Goal: Navigation & Orientation: Find specific page/section

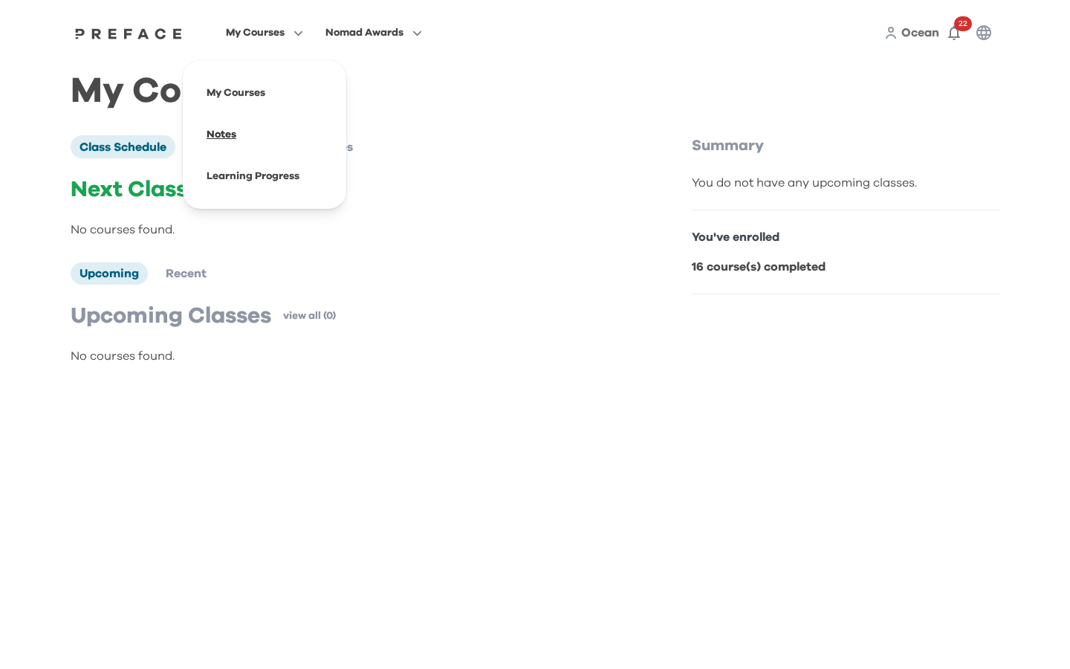
click at [226, 134] on span at bounding box center [265, 135] width 140 height 42
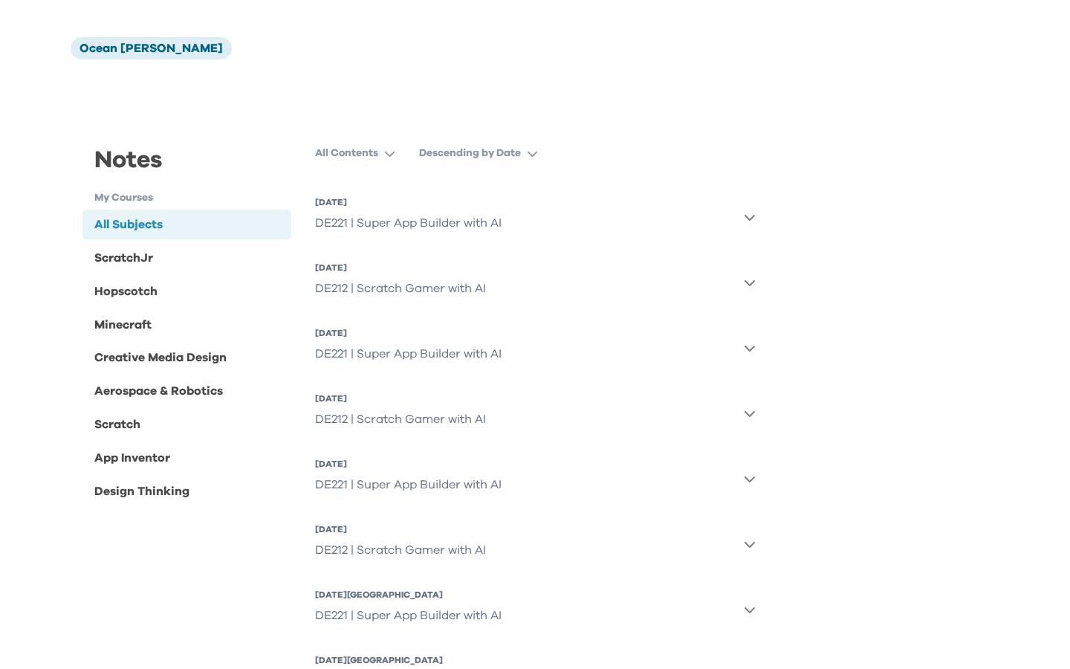
scroll to position [66, 0]
click at [439, 217] on div "DE221 | Super App Builder with AI" at bounding box center [408, 221] width 186 height 30
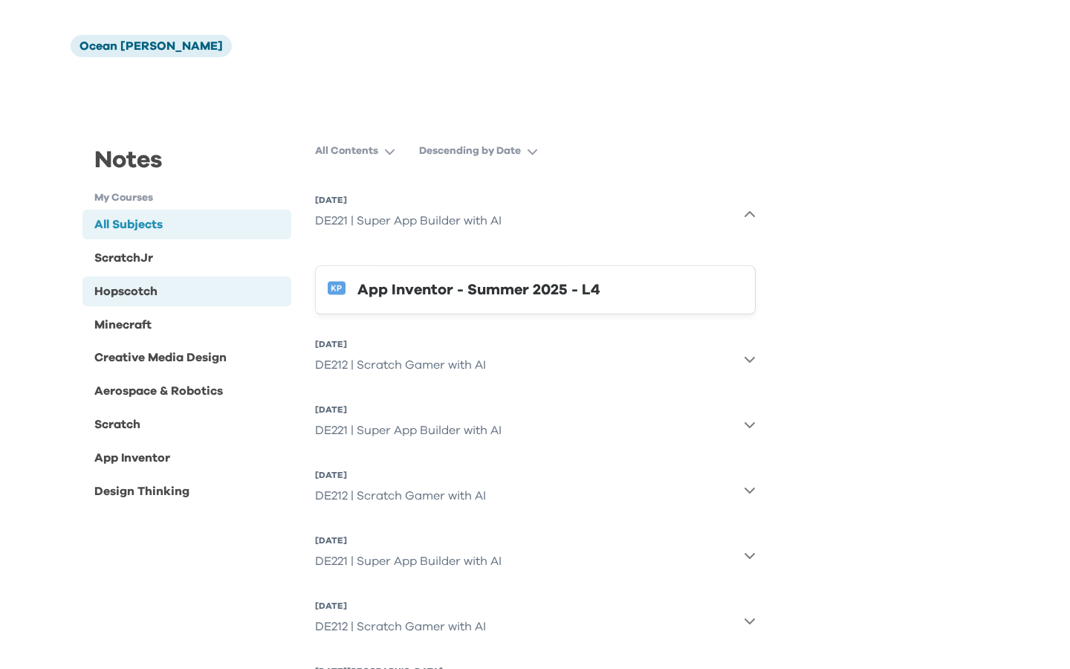
scroll to position [0, 0]
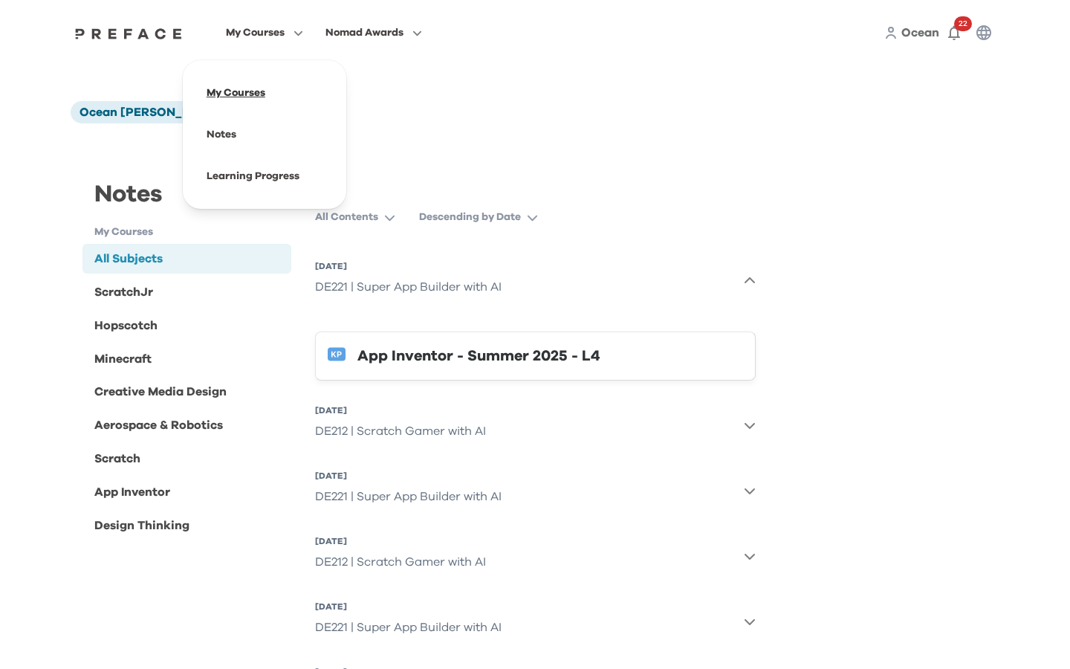
click at [237, 87] on span at bounding box center [265, 93] width 140 height 42
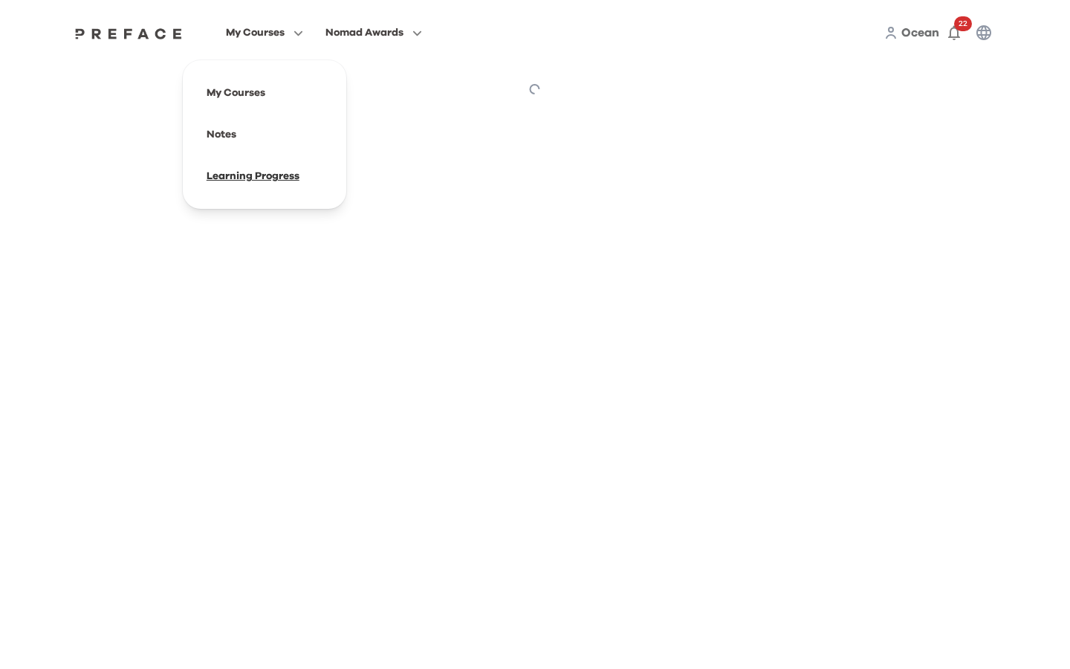
click at [244, 180] on span at bounding box center [265, 176] width 140 height 42
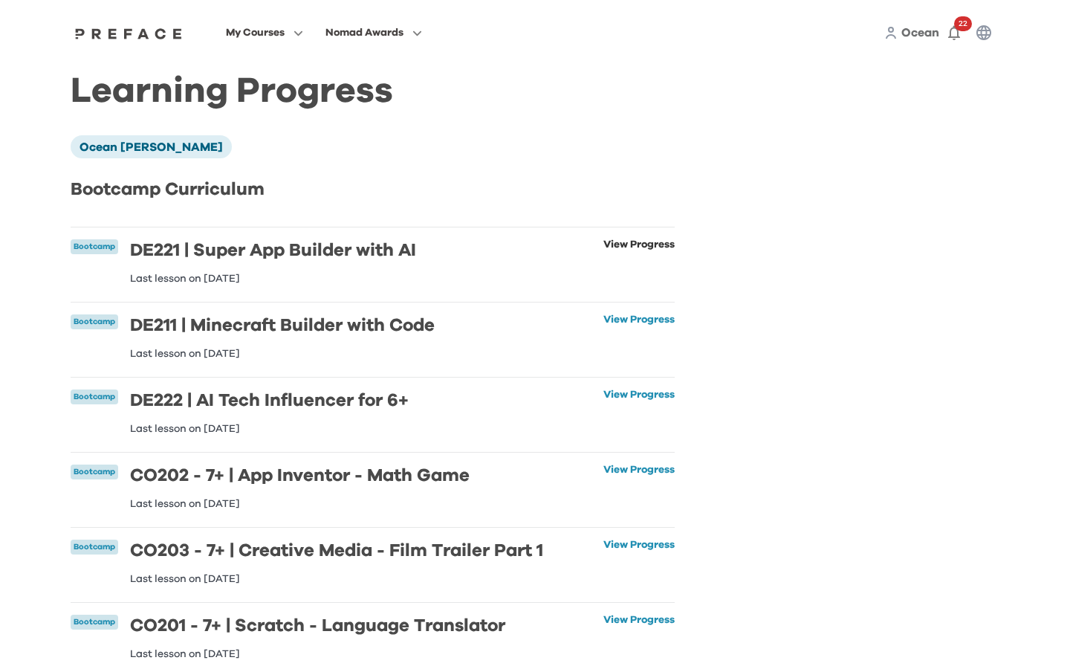
click at [652, 245] on link "View Progress" at bounding box center [638, 261] width 71 height 45
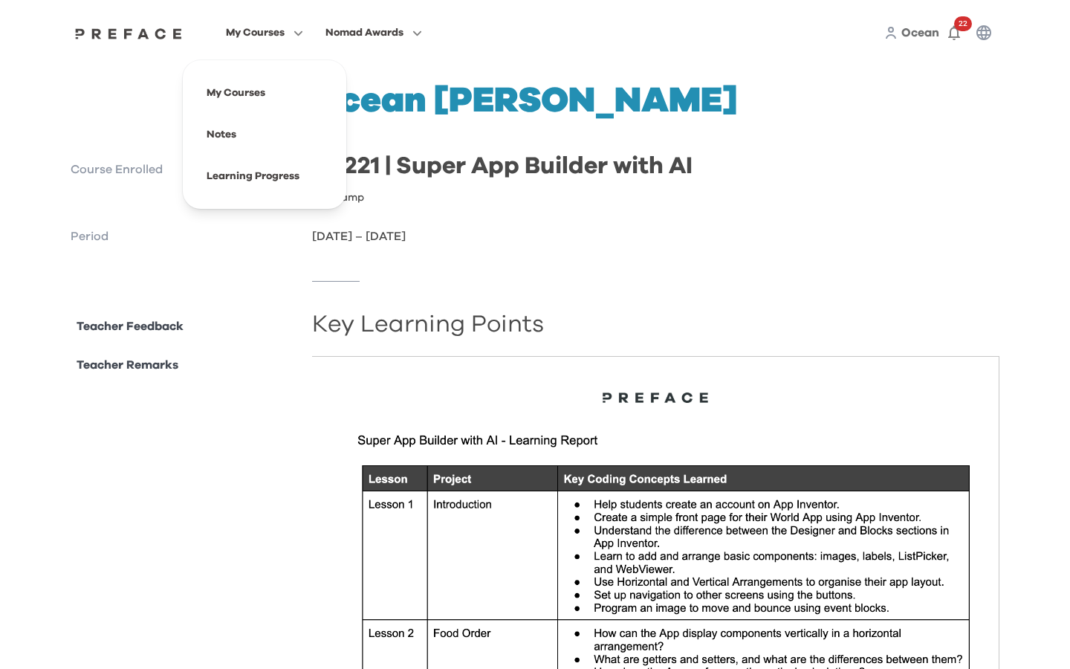
click at [279, 35] on span "My Courses" at bounding box center [255, 33] width 59 height 18
click at [227, 136] on span at bounding box center [265, 135] width 140 height 42
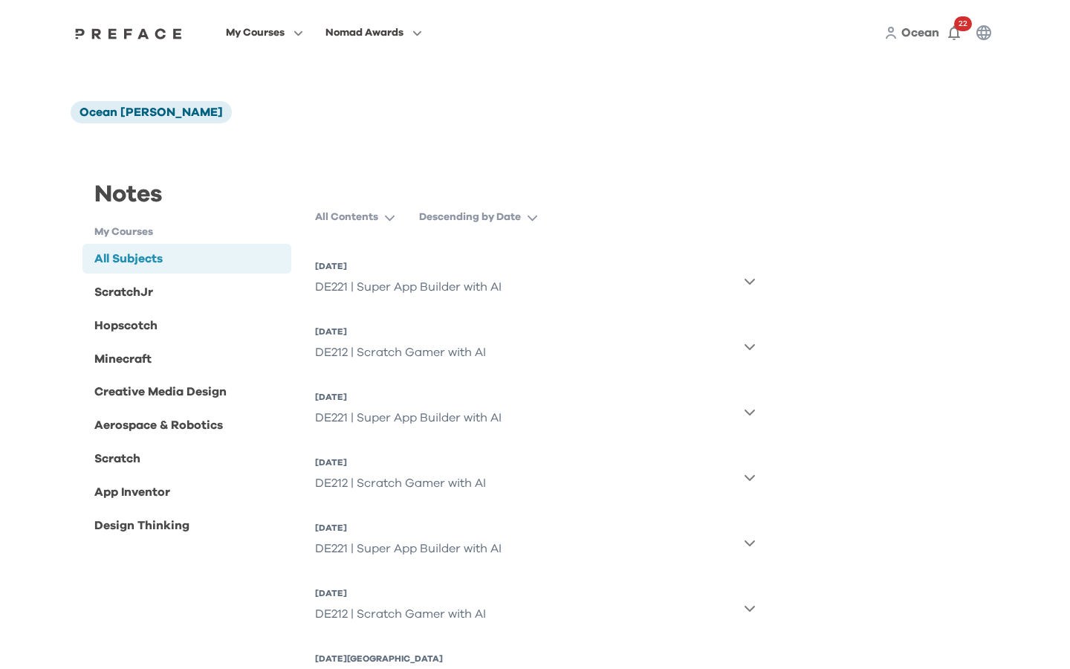
click at [382, 290] on div "DE221 | Super App Builder with AI" at bounding box center [408, 287] width 186 height 30
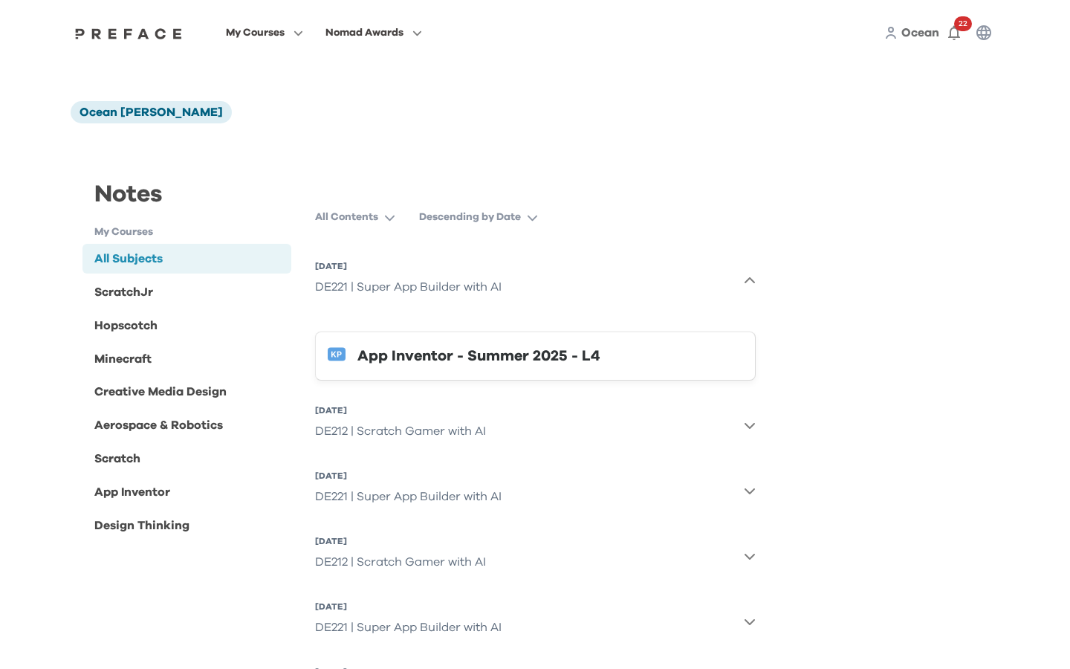
click at [452, 354] on div "App Inventor - Summer 2025 - L4" at bounding box center [550, 356] width 386 height 24
